Goal: Task Accomplishment & Management: Complete application form

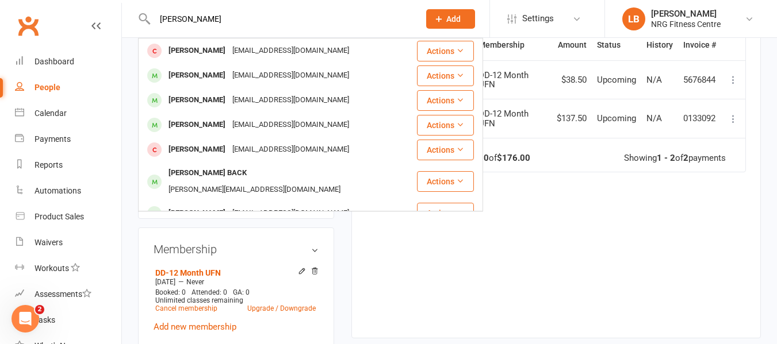
type input "[PERSON_NAME]"
click at [437, 20] on icon at bounding box center [438, 19] width 10 height 10
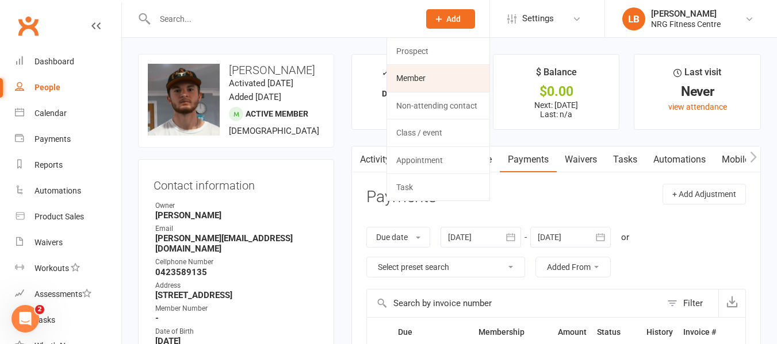
click at [415, 80] on link "Member" at bounding box center [438, 78] width 102 height 26
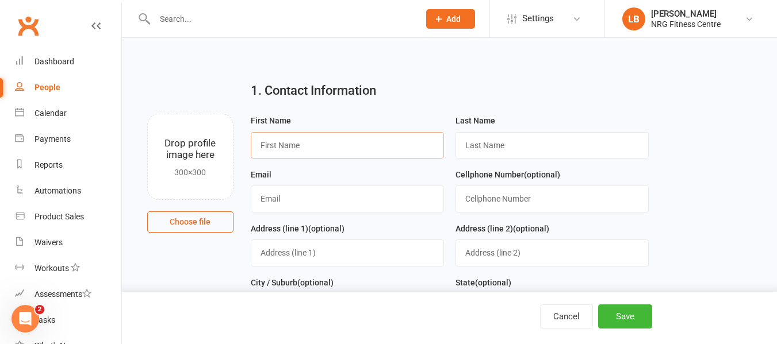
click at [294, 142] on input "text" at bounding box center [347, 145] width 193 height 26
type input "[PERSON_NAME]"
click at [309, 200] on input "text" at bounding box center [347, 199] width 193 height 26
type input "[EMAIL_ADDRESS][DOMAIN_NAME]"
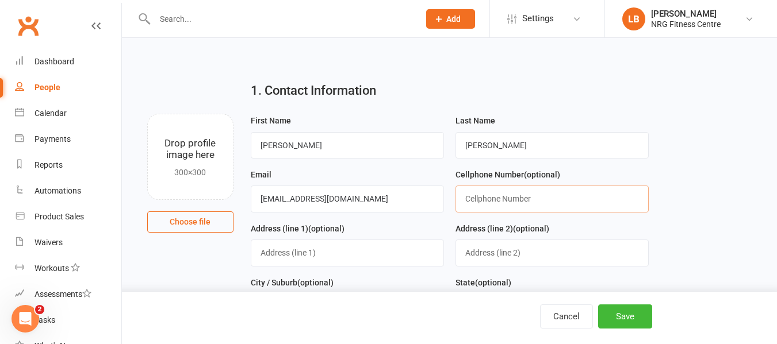
click at [527, 200] on input "text" at bounding box center [551, 199] width 193 height 26
type input "0409118416"
drag, startPoint x: 309, startPoint y: 260, endPoint x: 326, endPoint y: 256, distance: 17.7
click at [309, 260] on input "text" at bounding box center [347, 253] width 193 height 26
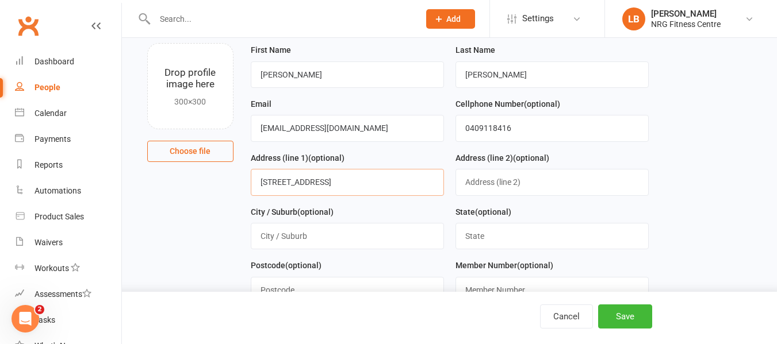
scroll to position [172, 0]
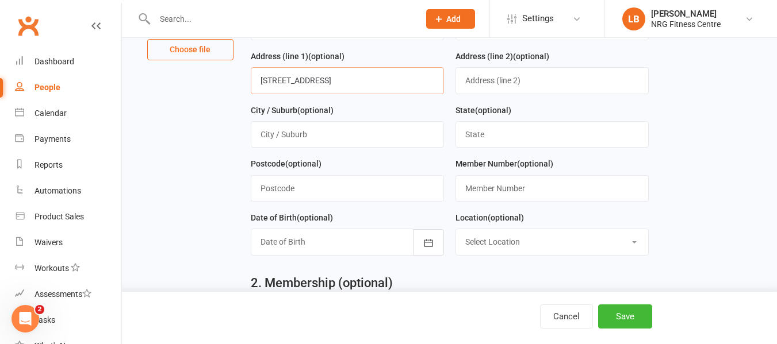
type input "[STREET_ADDRESS]"
click at [288, 140] on input "text" at bounding box center [347, 134] width 193 height 26
type input "Young"
click at [478, 137] on input "text" at bounding box center [551, 134] width 193 height 26
type input "[GEOGRAPHIC_DATA]"
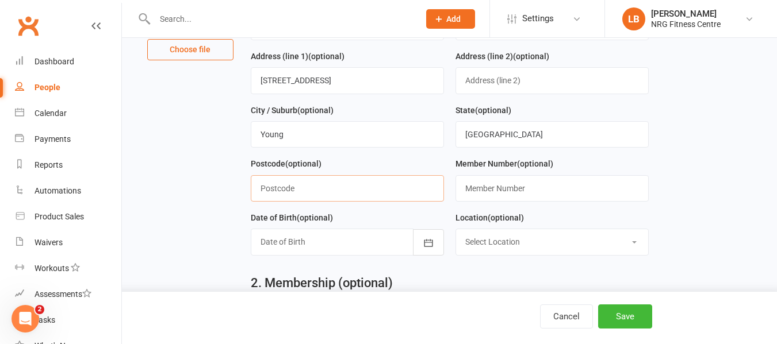
click at [298, 187] on input "text" at bounding box center [347, 188] width 193 height 26
type input "2594"
click at [429, 243] on icon "button" at bounding box center [428, 242] width 11 height 11
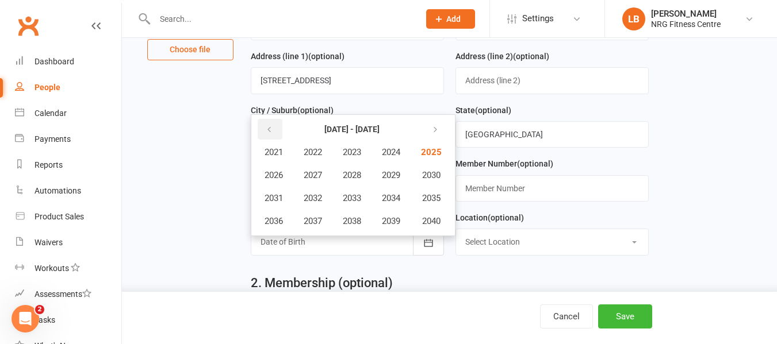
click at [267, 130] on icon "button" at bounding box center [269, 129] width 8 height 9
click at [270, 132] on icon "button" at bounding box center [269, 129] width 8 height 9
click at [436, 129] on icon "button" at bounding box center [433, 129] width 8 height 9
click at [434, 181] on span "2010" at bounding box center [430, 175] width 18 height 10
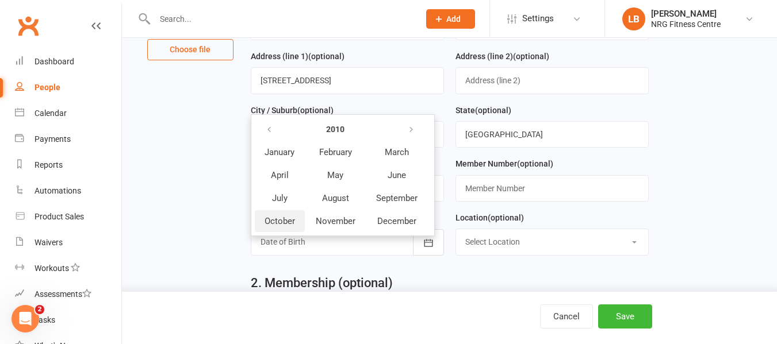
click at [272, 222] on span "October" at bounding box center [279, 221] width 30 height 10
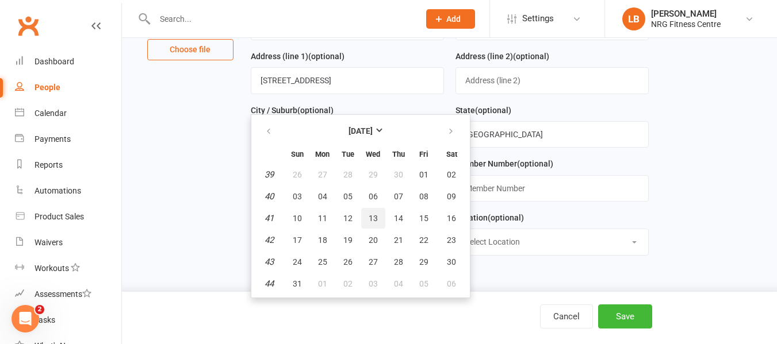
click at [368, 221] on span "13" at bounding box center [372, 218] width 9 height 9
type input "[DATE]"
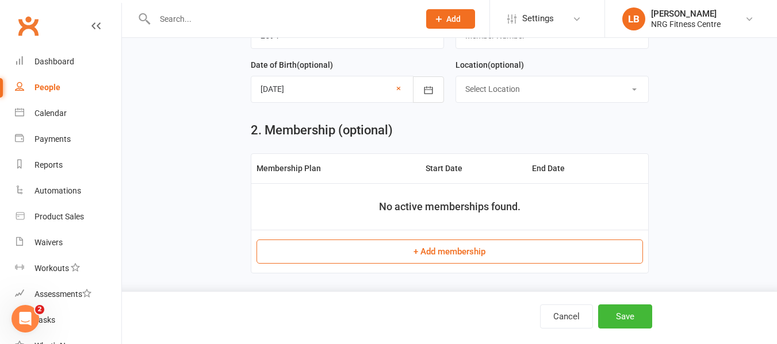
scroll to position [345, 0]
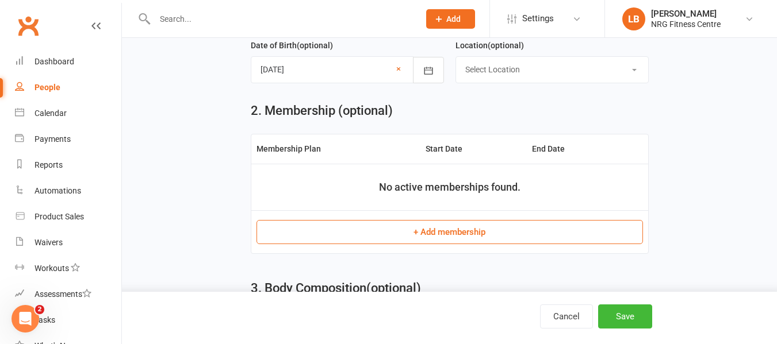
click at [480, 241] on button "+ Add membership" at bounding box center [449, 232] width 386 height 24
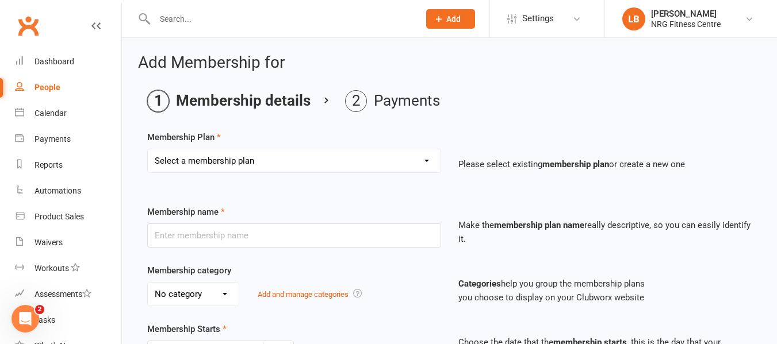
click at [428, 160] on select "Select a membership plan 1 Week Trial DD-12 Month UFN DD-12 Month UFN - JUNIOR …" at bounding box center [294, 160] width 293 height 23
select select "8"
click at [148, 149] on select "Select a membership plan 1 Week Trial DD-12 Month UFN DD-12 Month UFN - JUNIOR …" at bounding box center [294, 160] width 293 height 23
type input "12 Month Upfront - JUNIOR"
select select "0"
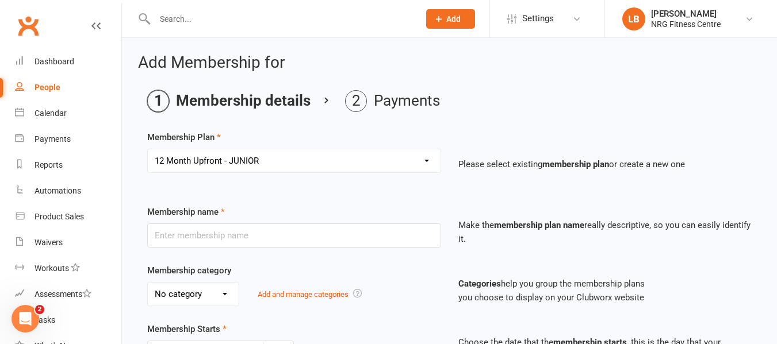
type input "12"
select select "2"
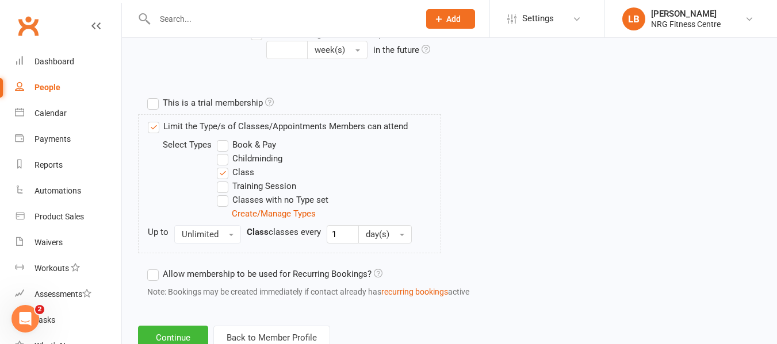
scroll to position [556, 0]
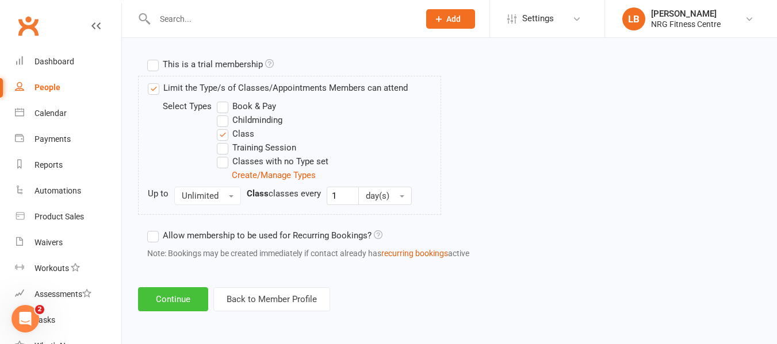
click at [190, 300] on button "Continue" at bounding box center [173, 299] width 70 height 24
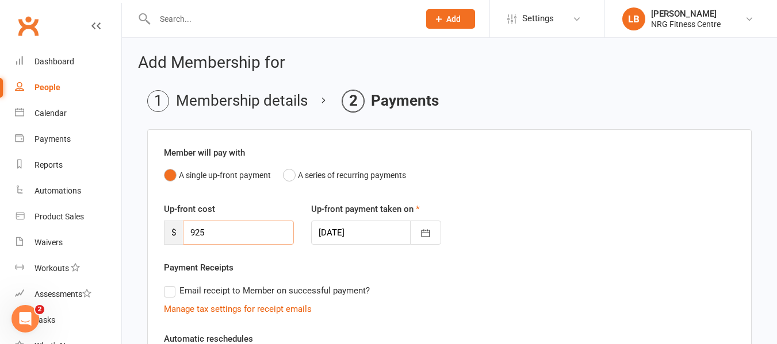
drag, startPoint x: 204, startPoint y: 233, endPoint x: 197, endPoint y: 235, distance: 7.0
click at [197, 235] on input "925" at bounding box center [238, 233] width 111 height 24
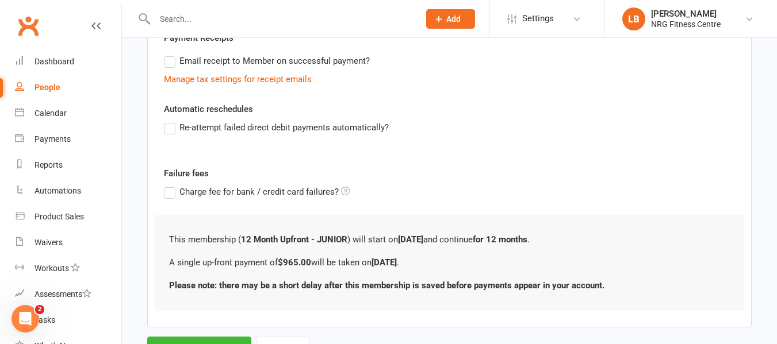
scroll to position [282, 0]
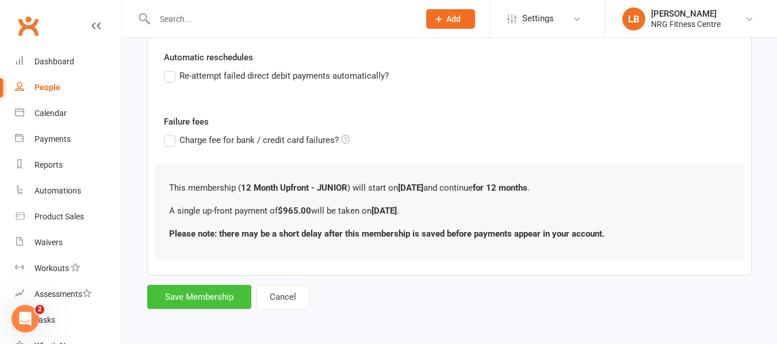
type input "965"
click at [186, 302] on button "Save Membership" at bounding box center [199, 297] width 104 height 24
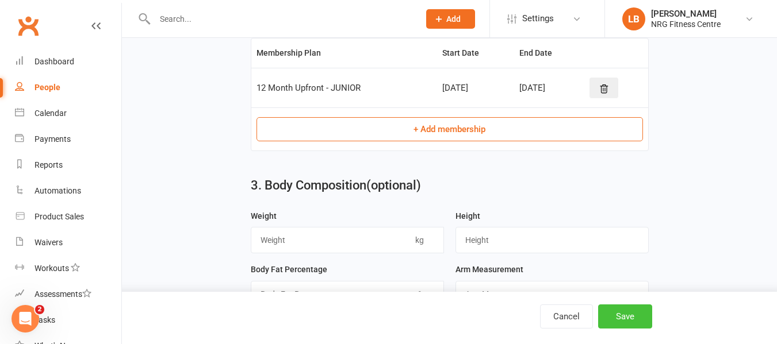
click at [627, 317] on button "Save" at bounding box center [625, 317] width 54 height 24
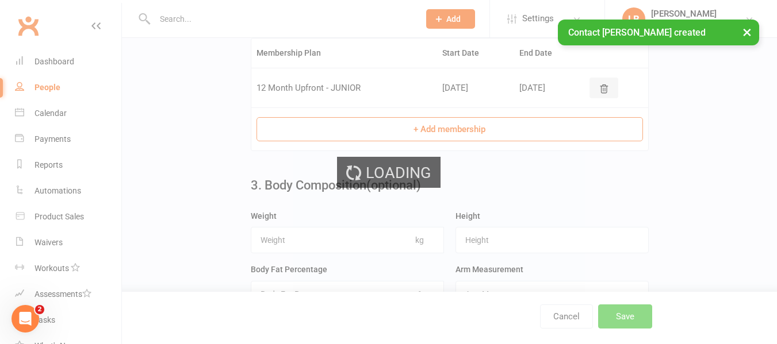
scroll to position [0, 0]
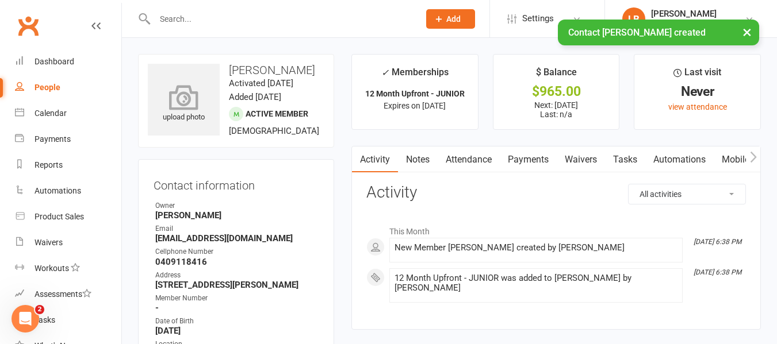
click at [196, 105] on icon at bounding box center [183, 97] width 79 height 25
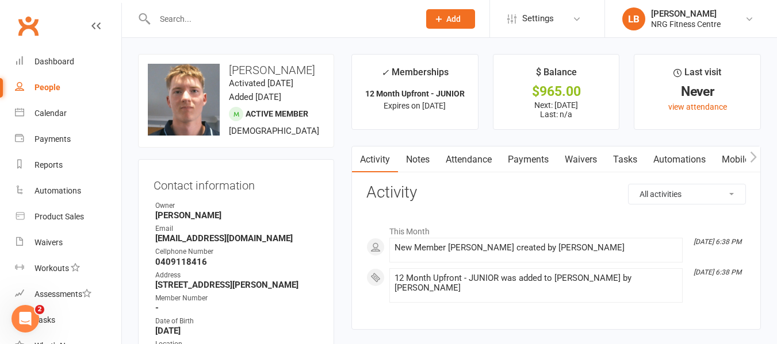
click at [751, 158] on icon "button" at bounding box center [753, 157] width 7 height 12
click at [665, 159] on link "Access Control" at bounding box center [647, 160] width 76 height 26
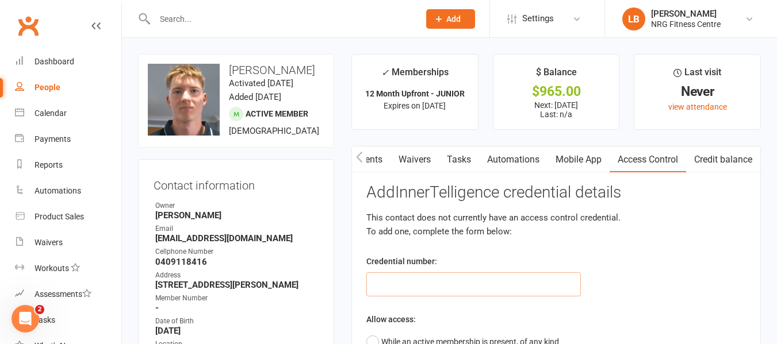
click at [409, 284] on input "text" at bounding box center [473, 284] width 214 height 24
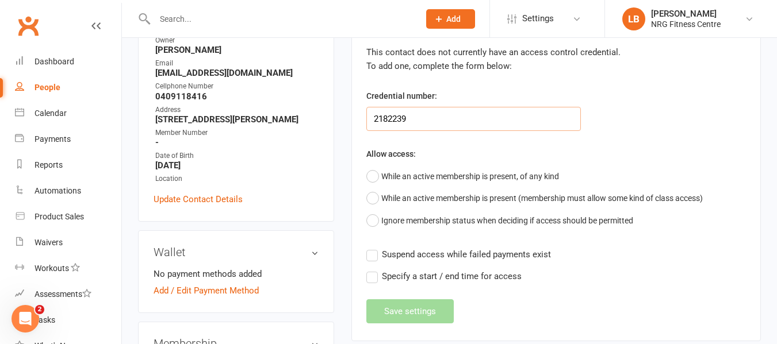
scroll to position [172, 0]
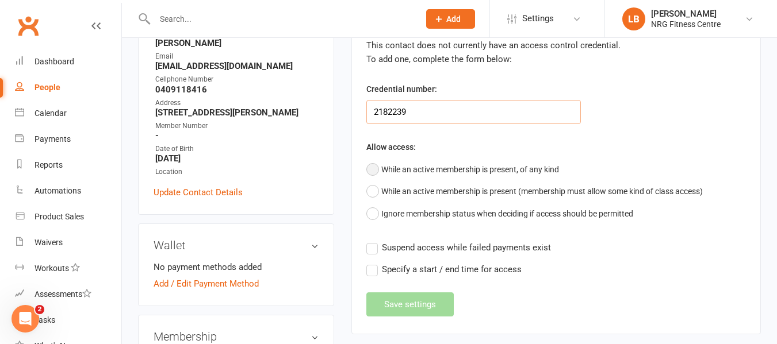
type input "2182239"
click at [372, 170] on button "While an active membership is present, of any kind" at bounding box center [462, 170] width 193 height 22
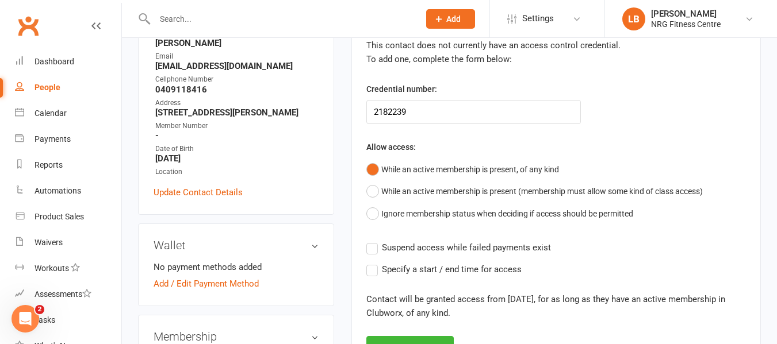
scroll to position [230, 0]
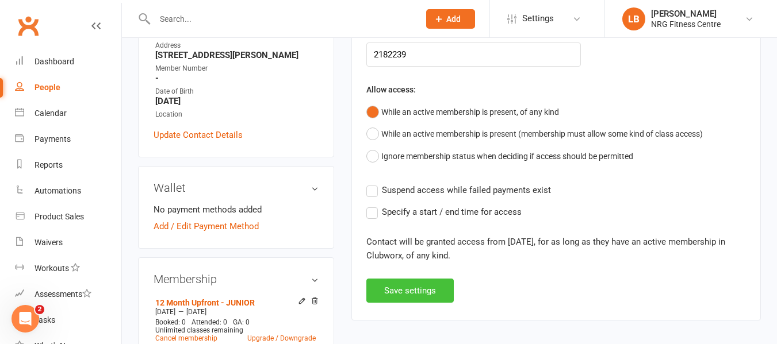
click at [405, 297] on button "Save settings" at bounding box center [409, 291] width 87 height 24
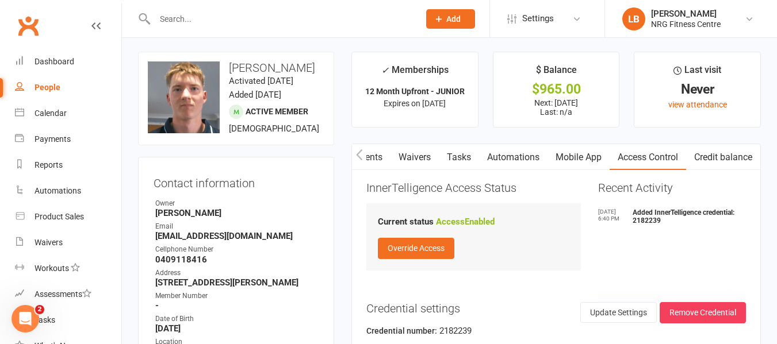
scroll to position [0, 0]
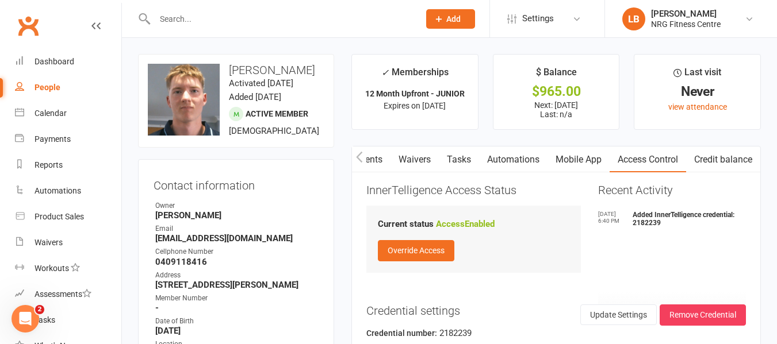
click at [373, 160] on link "Payments" at bounding box center [361, 160] width 57 height 26
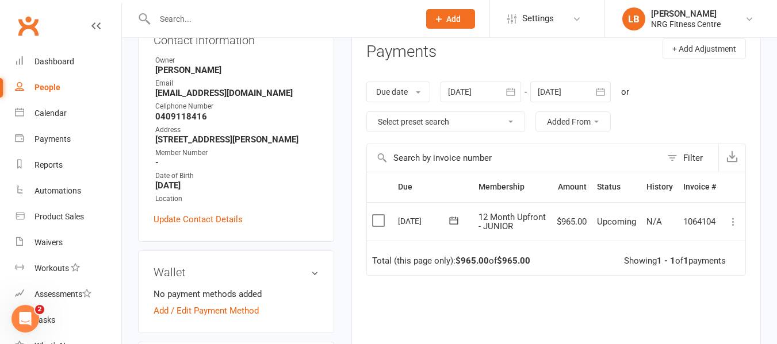
scroll to position [172, 0]
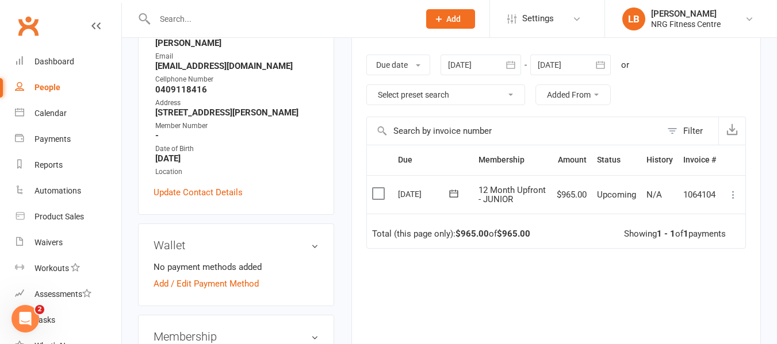
click at [382, 192] on label at bounding box center [380, 193] width 16 height 11
click at [379, 188] on input "checkbox" at bounding box center [375, 188] width 7 height 0
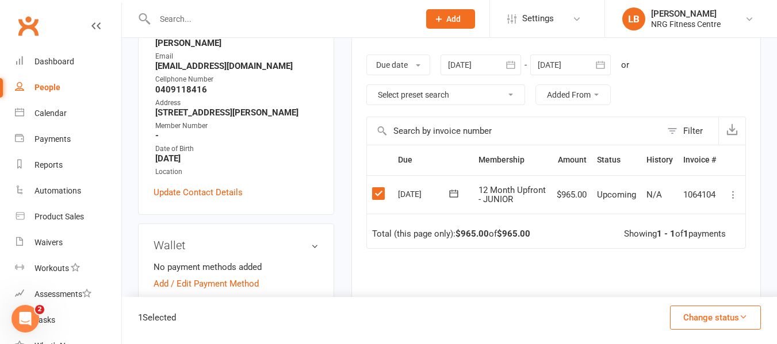
click at [732, 194] on icon at bounding box center [732, 194] width 11 height 11
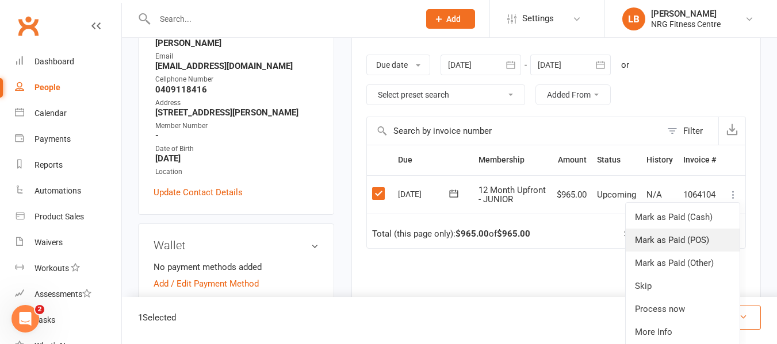
click at [705, 243] on link "Mark as Paid (POS)" at bounding box center [682, 240] width 114 height 23
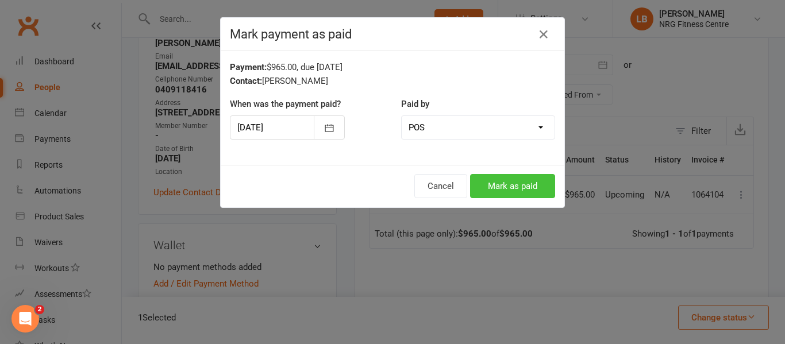
click at [523, 183] on button "Mark as paid" at bounding box center [512, 186] width 85 height 24
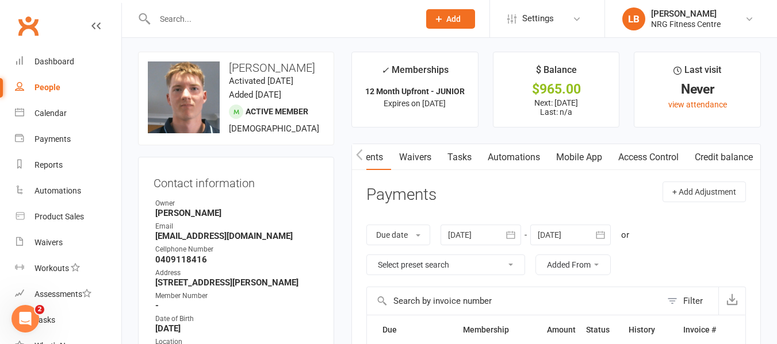
scroll to position [0, 0]
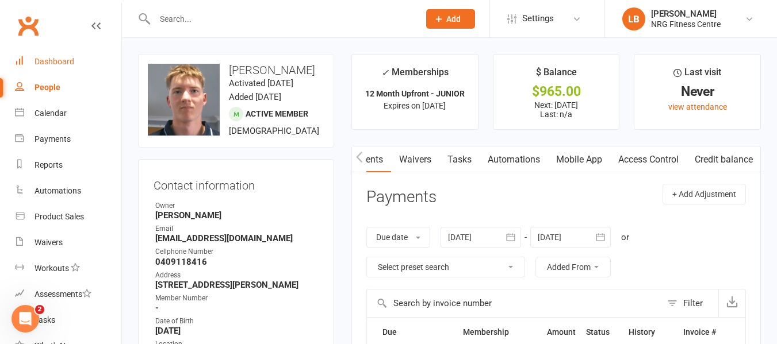
click at [71, 63] on div "Dashboard" at bounding box center [54, 61] width 40 height 9
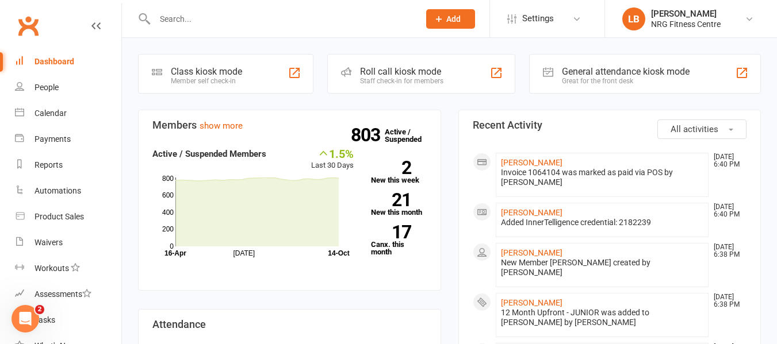
click at [459, 13] on button "Add" at bounding box center [450, 19] width 49 height 20
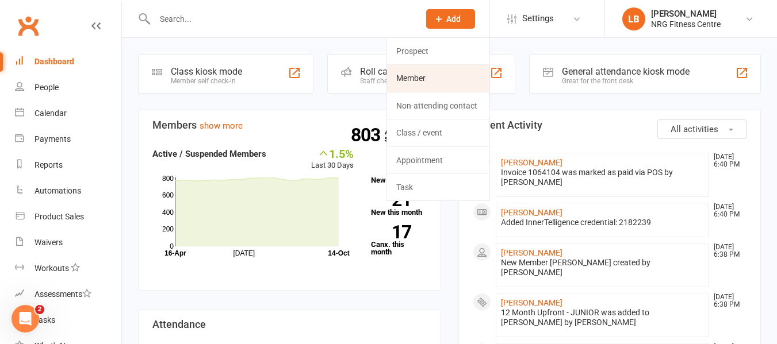
click at [437, 75] on link "Member" at bounding box center [438, 78] width 102 height 26
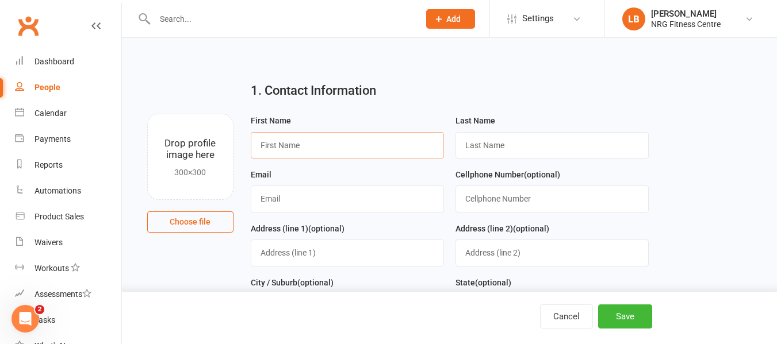
click at [320, 149] on input "text" at bounding box center [347, 145] width 193 height 26
type input "[PERSON_NAME]"
click at [498, 148] on input "text" at bounding box center [551, 145] width 193 height 26
type input "[PERSON_NAME]"
click at [282, 197] on input "text" at bounding box center [347, 199] width 193 height 26
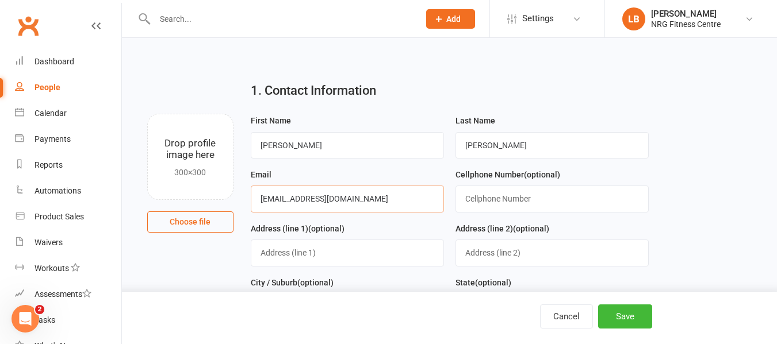
type input "[EMAIL_ADDRESS][DOMAIN_NAME]"
click at [502, 199] on input "text" at bounding box center [551, 199] width 193 height 26
type input "0427535855"
click at [279, 254] on input "text" at bounding box center [347, 253] width 193 height 26
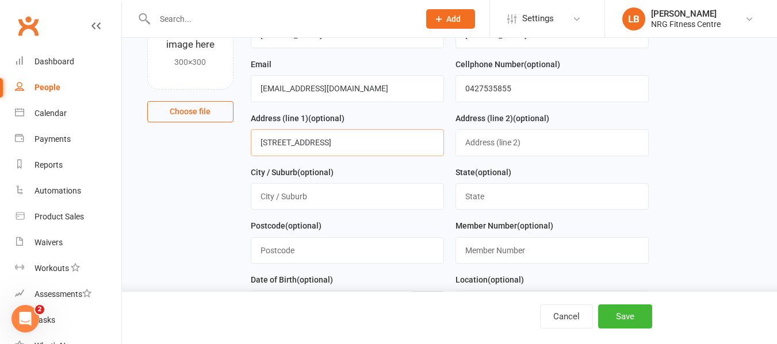
scroll to position [115, 0]
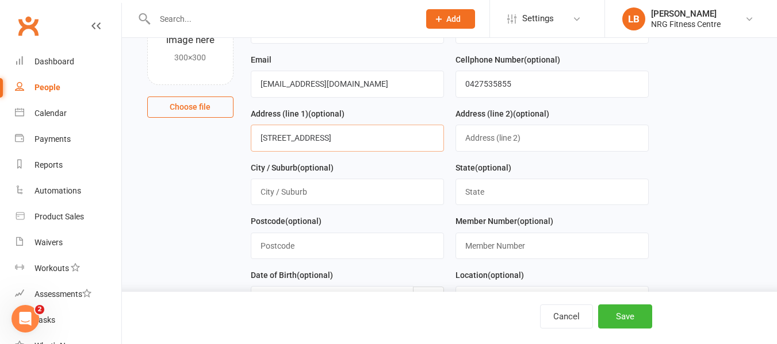
type input "[STREET_ADDRESS]"
click at [301, 194] on input "text" at bounding box center [347, 192] width 193 height 26
type input "Boorowa"
click at [471, 197] on input "text" at bounding box center [551, 192] width 193 height 26
type input "[GEOGRAPHIC_DATA]"
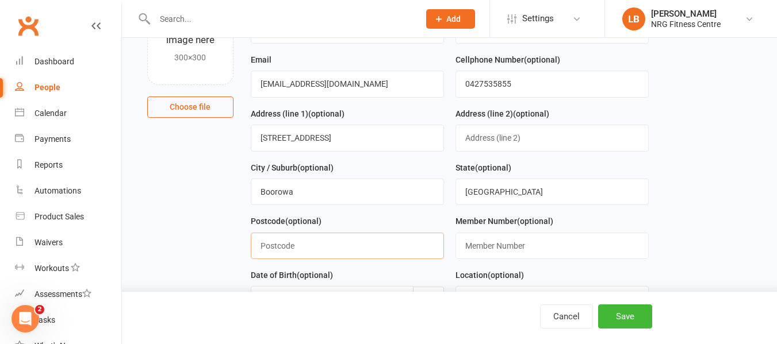
click at [306, 247] on input "text" at bounding box center [347, 246] width 193 height 26
type input "2586"
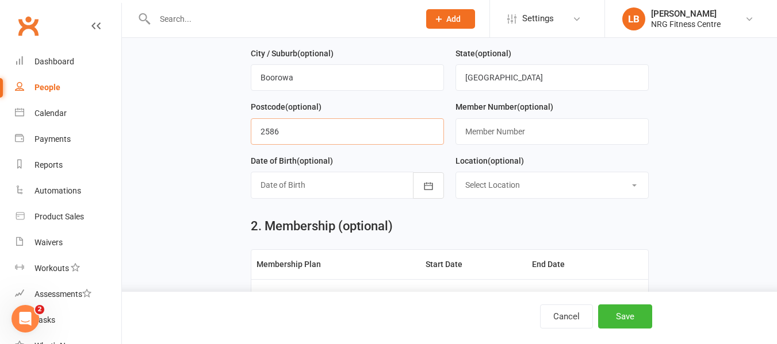
scroll to position [230, 0]
click at [426, 191] on icon "button" at bounding box center [428, 185] width 11 height 11
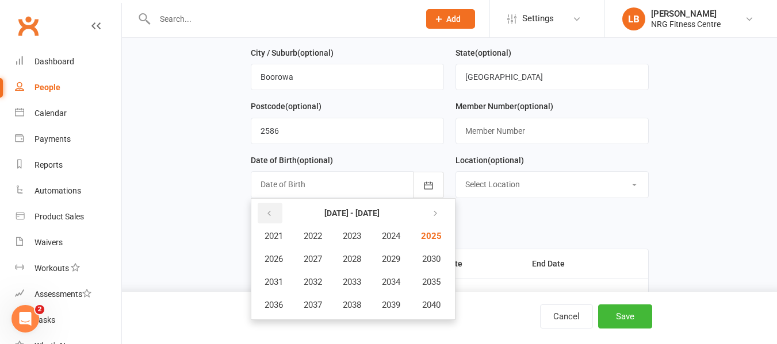
click at [269, 216] on icon "button" at bounding box center [269, 213] width 8 height 9
click at [282, 309] on span "1976" at bounding box center [273, 305] width 18 height 10
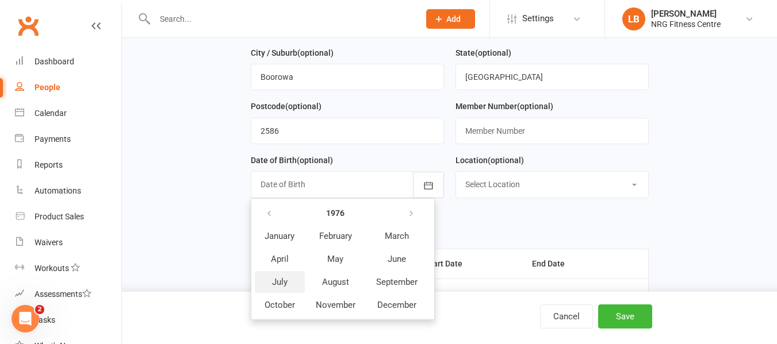
click at [277, 284] on span "July" at bounding box center [280, 282] width 16 height 10
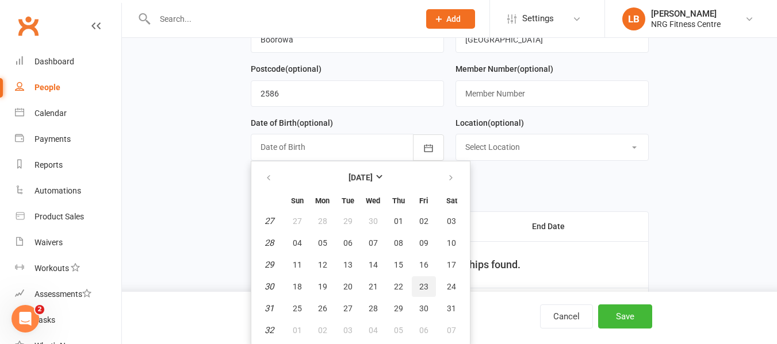
scroll to position [287, 0]
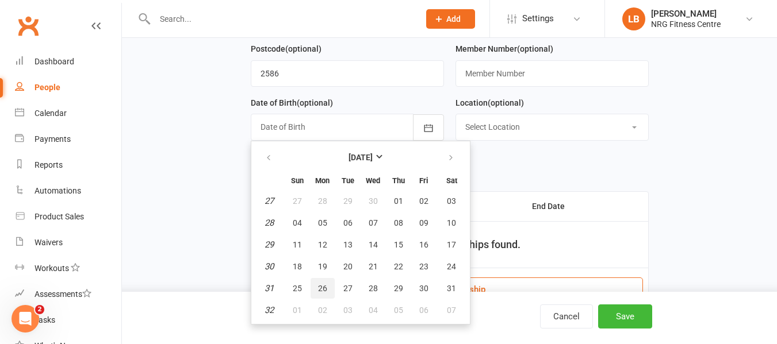
click at [324, 292] on span "26" at bounding box center [322, 288] width 9 height 9
type input "[DATE]"
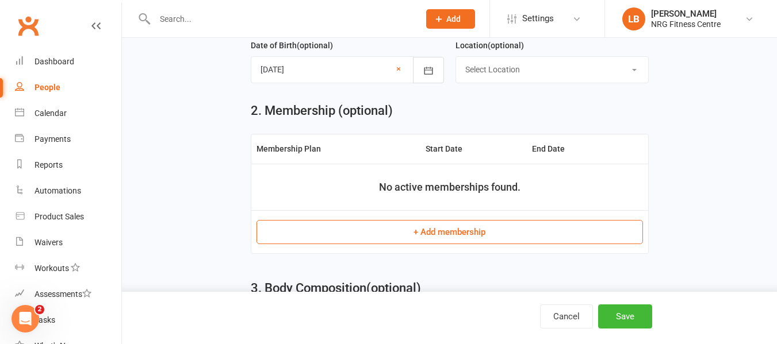
scroll to position [402, 0]
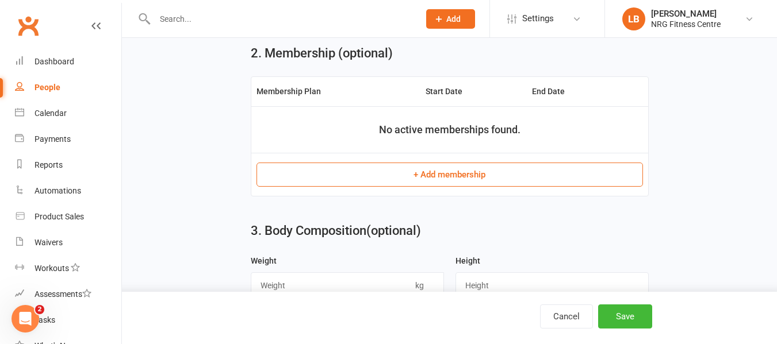
click at [529, 182] on button "+ Add membership" at bounding box center [449, 175] width 386 height 24
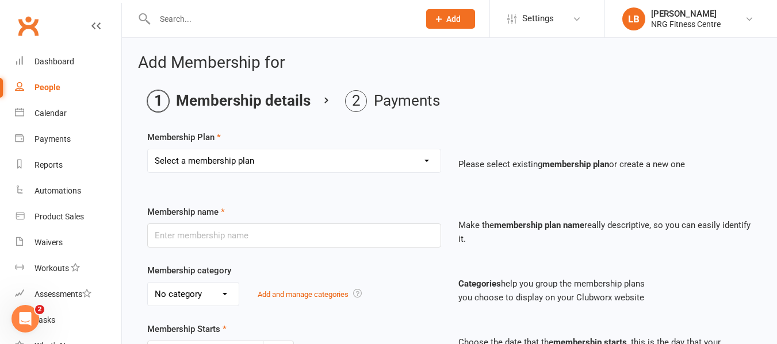
click at [427, 161] on select "Select a membership plan 1 Week Trial DD-12 Month UFN DD-12 Month UFN - JUNIOR …" at bounding box center [294, 160] width 293 height 23
select select "5"
click at [148, 149] on select "Select a membership plan 1 Week Trial DD-12 Month UFN DD-12 Month UFN - JUNIOR …" at bounding box center [294, 160] width 293 height 23
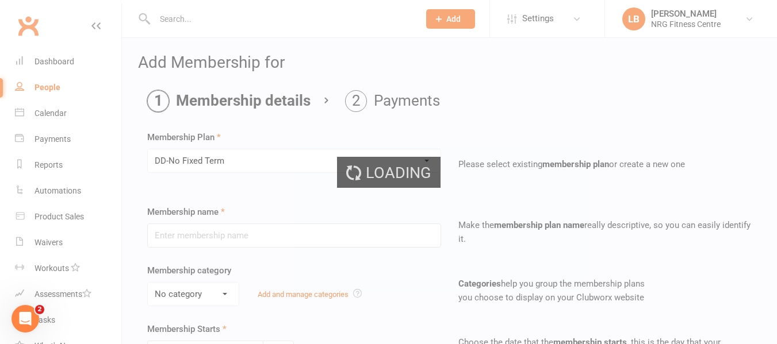
type input "DD-No Fixed Term"
select select "0"
type input "0"
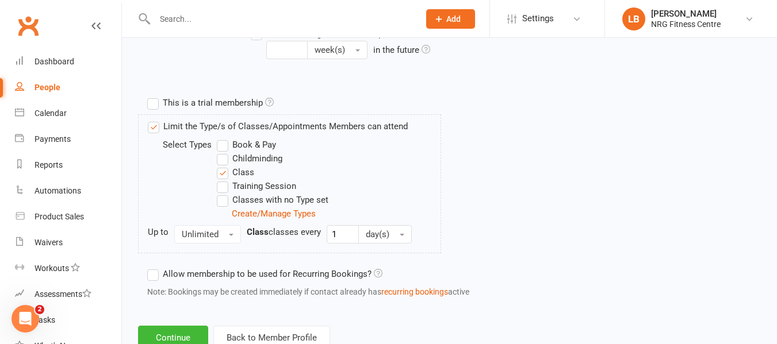
scroll to position [556, 0]
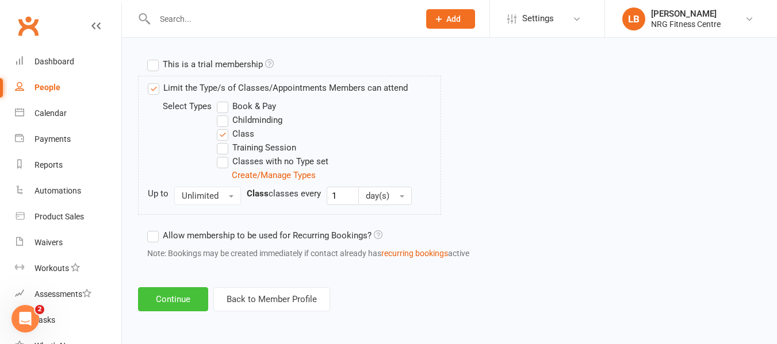
click at [162, 300] on button "Continue" at bounding box center [173, 299] width 70 height 24
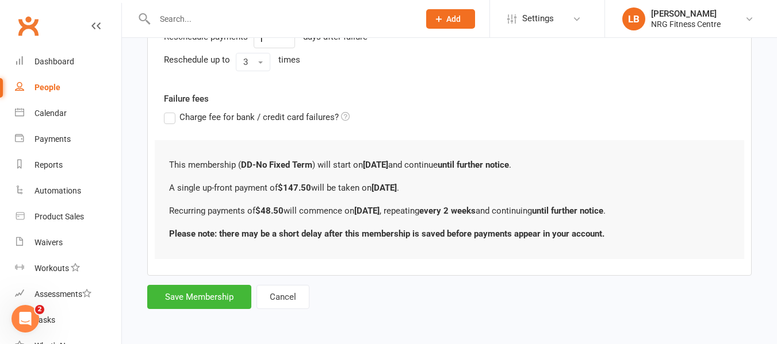
scroll to position [0, 0]
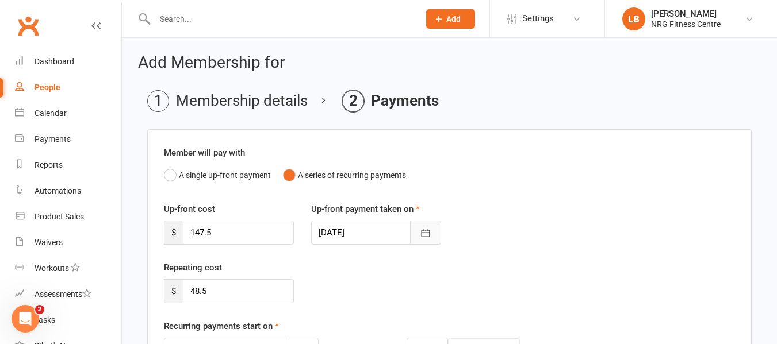
click at [424, 232] on icon "button" at bounding box center [425, 233] width 11 height 11
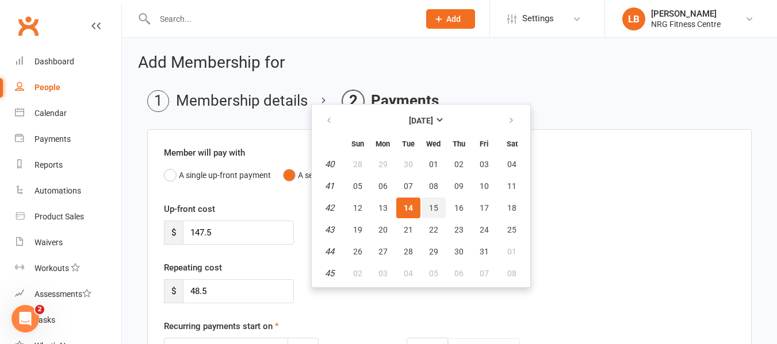
click at [435, 212] on span "15" at bounding box center [433, 207] width 9 height 9
type input "[DATE]"
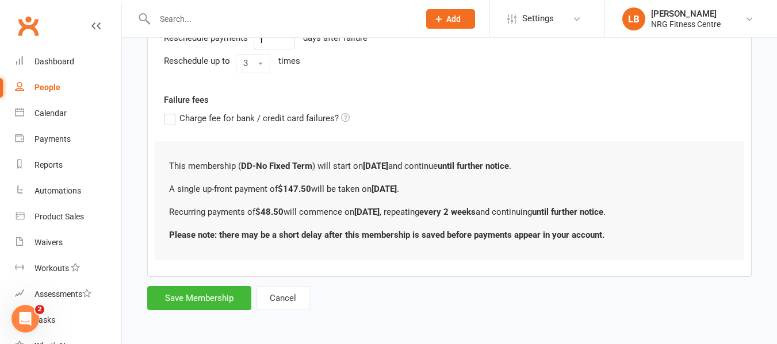
scroll to position [469, 0]
click at [226, 300] on button "Save Membership" at bounding box center [199, 297] width 104 height 24
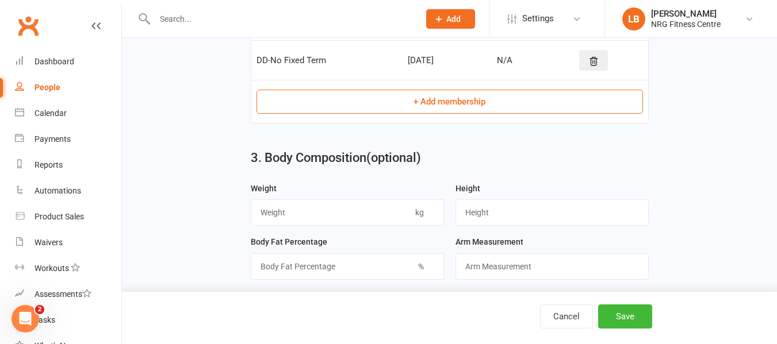
scroll to position [441, 0]
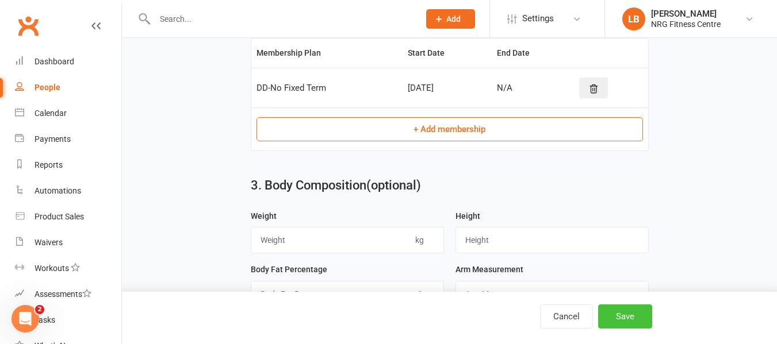
click at [631, 320] on button "Save" at bounding box center [625, 317] width 54 height 24
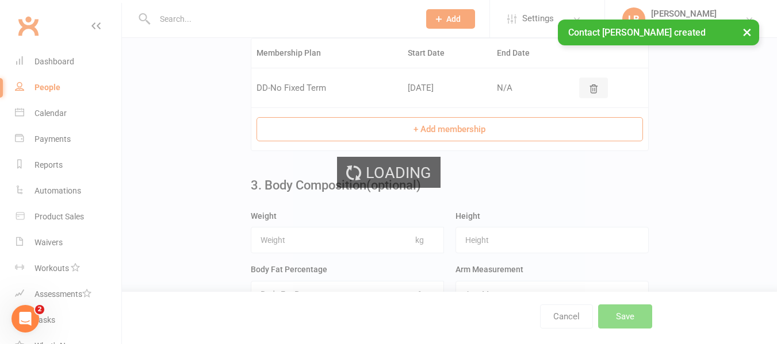
scroll to position [0, 0]
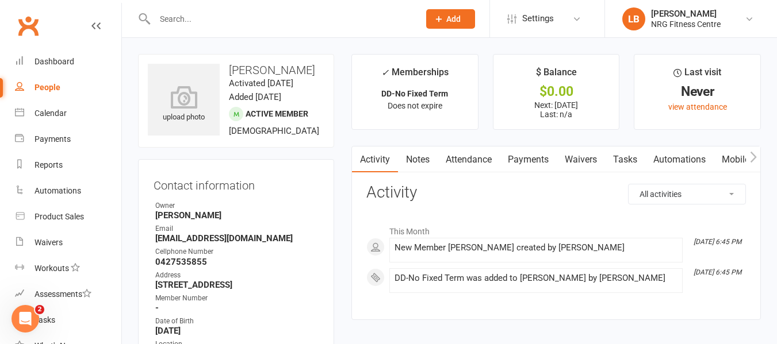
click at [752, 156] on icon "button" at bounding box center [753, 157] width 7 height 12
click at [563, 161] on link "Mobile App" at bounding box center [578, 160] width 62 height 26
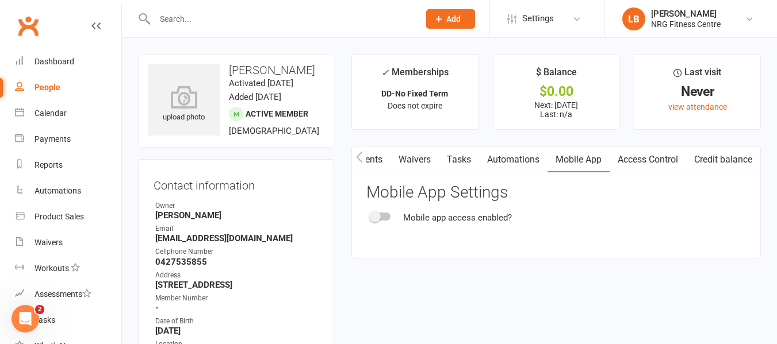
click at [381, 218] on div at bounding box center [381, 217] width 20 height 8
click at [371, 215] on input "checkbox" at bounding box center [371, 215] width 0 height 0
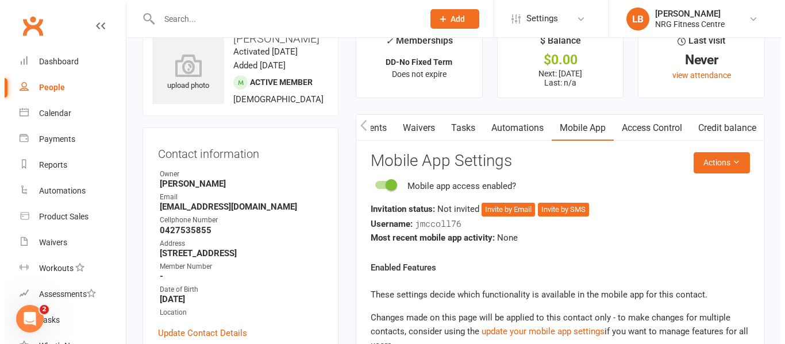
scroll to position [57, 0]
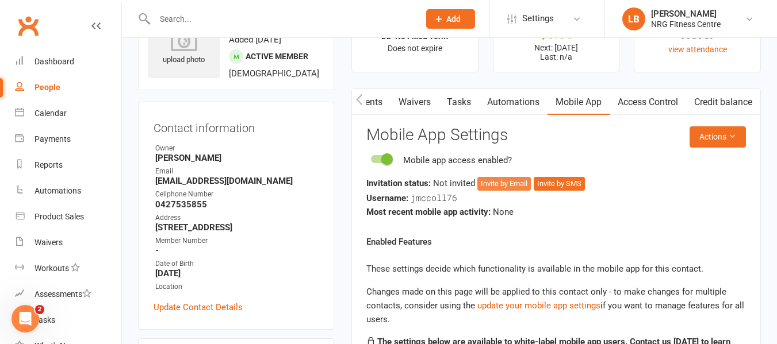
click at [508, 186] on button "Invite by Email" at bounding box center [503, 184] width 53 height 14
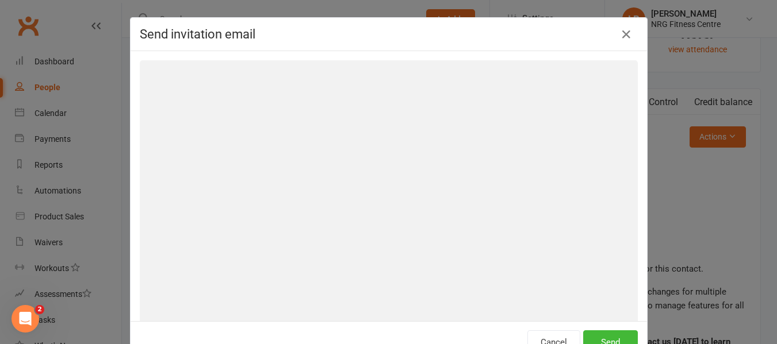
scroll to position [0, 166]
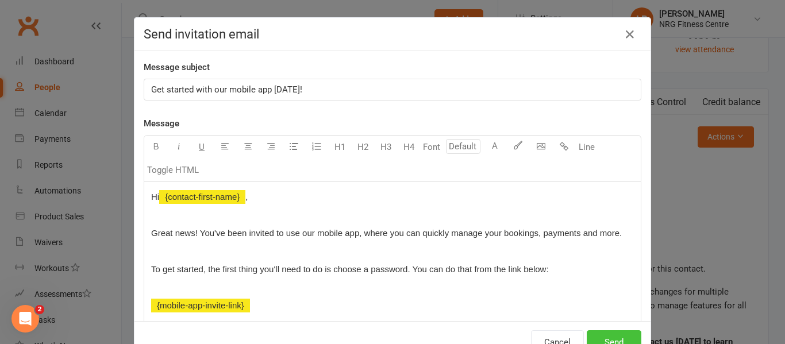
click at [600, 340] on button "Send" at bounding box center [614, 343] width 55 height 24
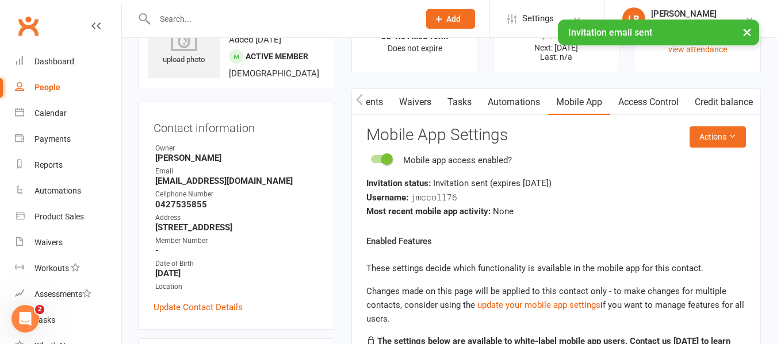
click at [657, 103] on link "Access Control" at bounding box center [648, 102] width 76 height 26
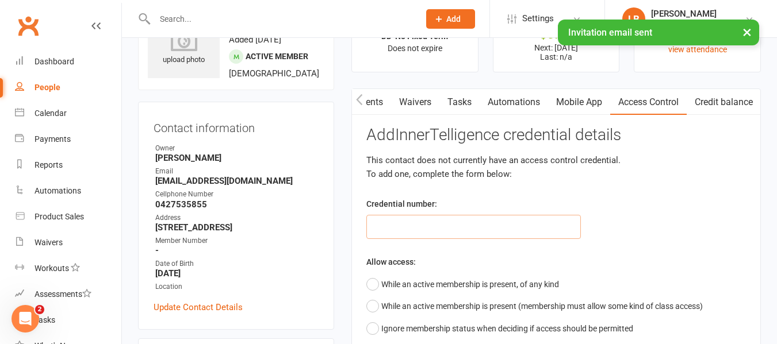
click at [406, 233] on input "text" at bounding box center [473, 227] width 214 height 24
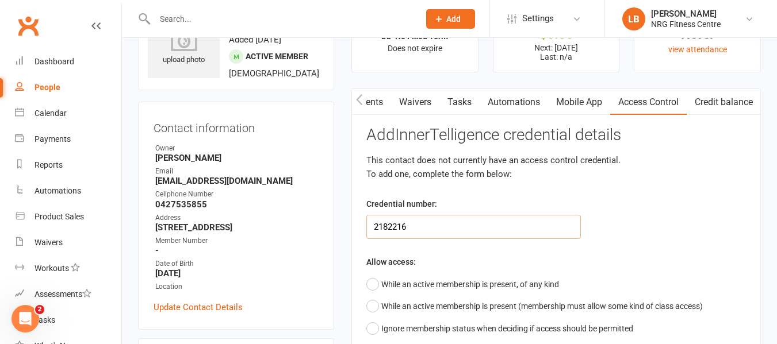
type input "2182216"
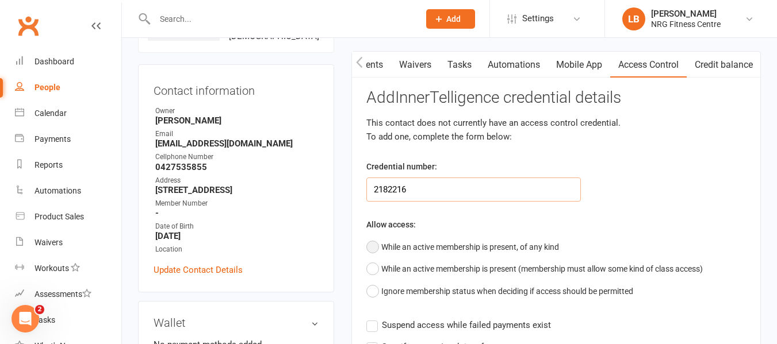
scroll to position [115, 0]
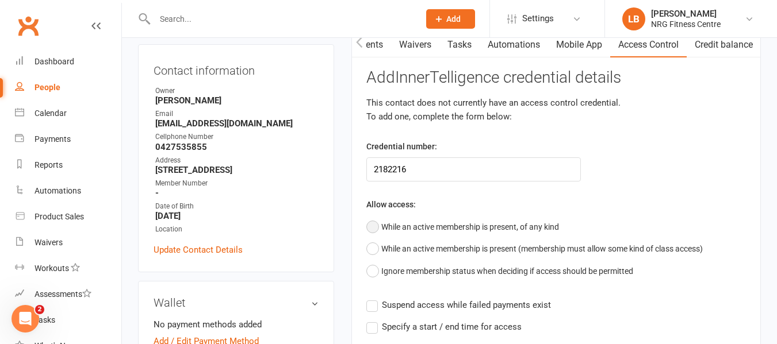
click at [372, 224] on button "While an active membership is present, of any kind" at bounding box center [462, 227] width 193 height 22
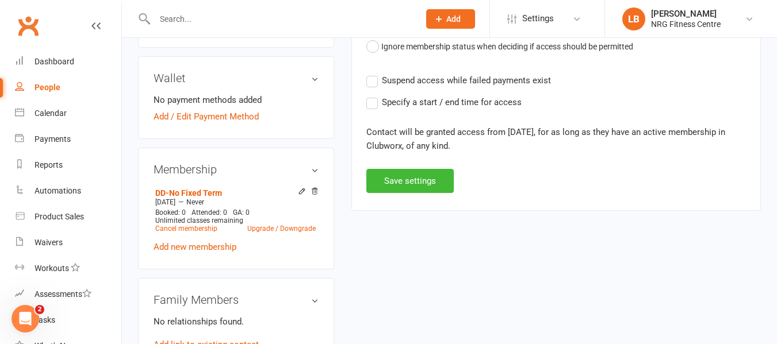
scroll to position [345, 0]
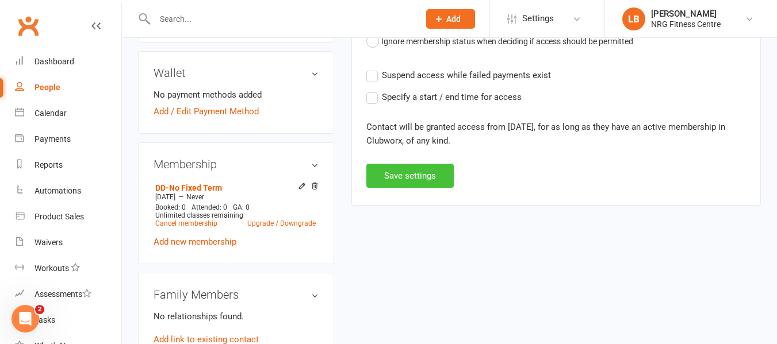
click at [410, 180] on button "Save settings" at bounding box center [409, 176] width 87 height 24
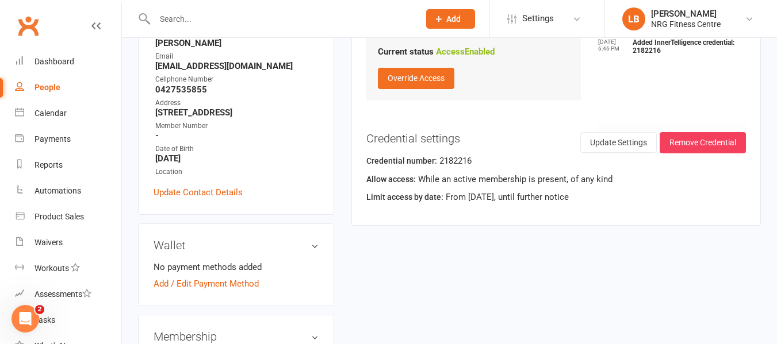
scroll to position [230, 0]
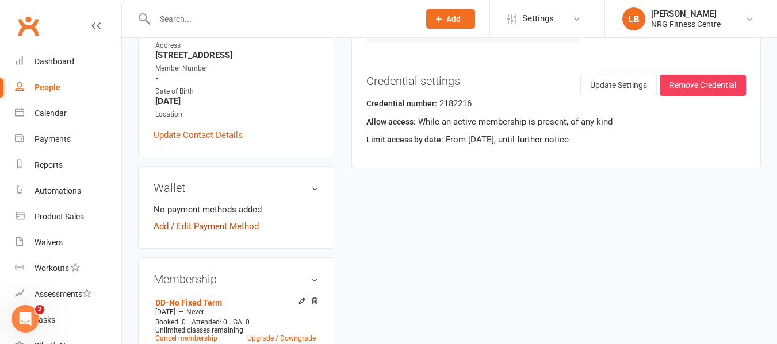
click at [223, 233] on link "Add / Edit Payment Method" at bounding box center [205, 227] width 105 height 14
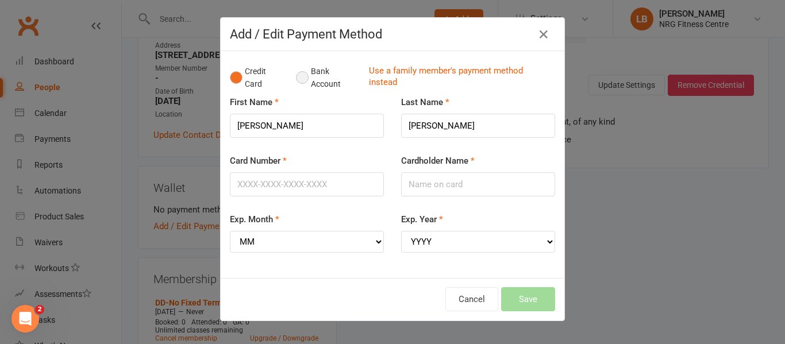
click at [296, 79] on button "Bank Account" at bounding box center [328, 77] width 64 height 35
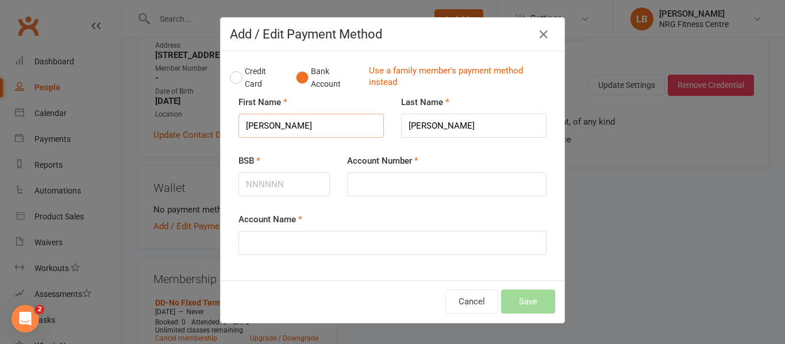
drag, startPoint x: 278, startPoint y: 129, endPoint x: 239, endPoint y: 130, distance: 39.1
click at [239, 130] on input "[PERSON_NAME]" at bounding box center [311, 126] width 145 height 24
click at [244, 189] on input "BSB" at bounding box center [284, 184] width 91 height 24
type input "732771"
click at [358, 181] on input "Account Number" at bounding box center [446, 184] width 199 height 24
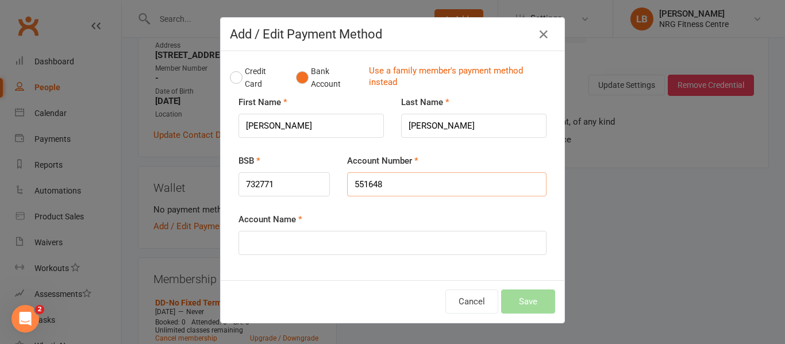
type input "551648"
click at [255, 242] on input "Account Name" at bounding box center [393, 243] width 308 height 24
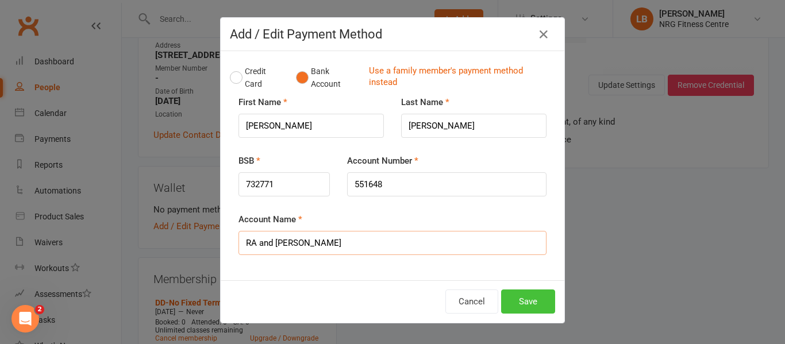
type input "RA and [PERSON_NAME]"
click at [523, 302] on button "Save" at bounding box center [528, 302] width 54 height 24
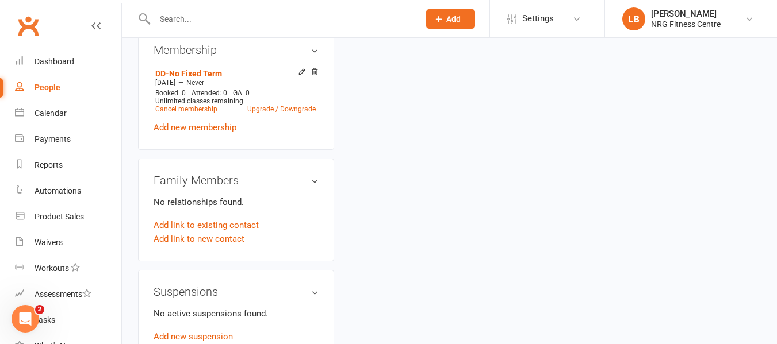
scroll to position [352, 0]
